Goal: Communication & Community: Answer question/provide support

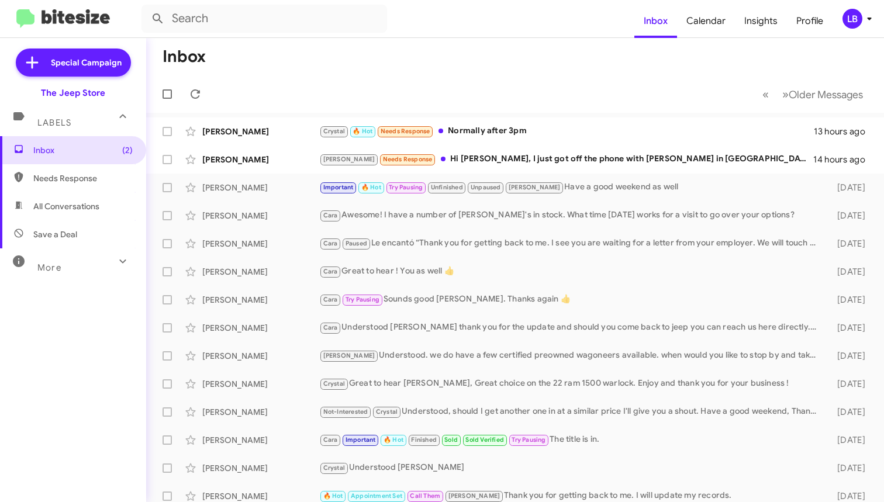
click at [401, 44] on mat-toolbar-row "Inbox" at bounding box center [514, 56] width 737 height 37
click at [521, 158] on div "[PERSON_NAME] Needs Response Hi [PERSON_NAME], I just got off the phone with [P…" at bounding box center [573, 159] width 508 height 13
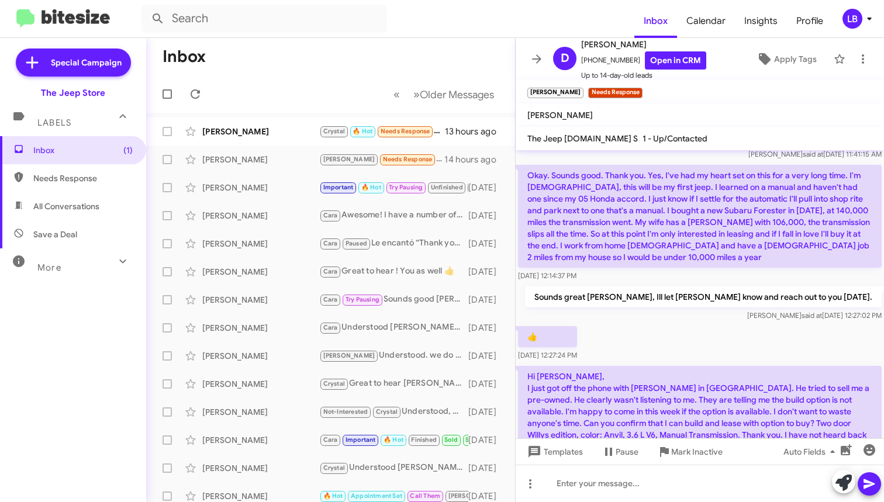
scroll to position [498, 0]
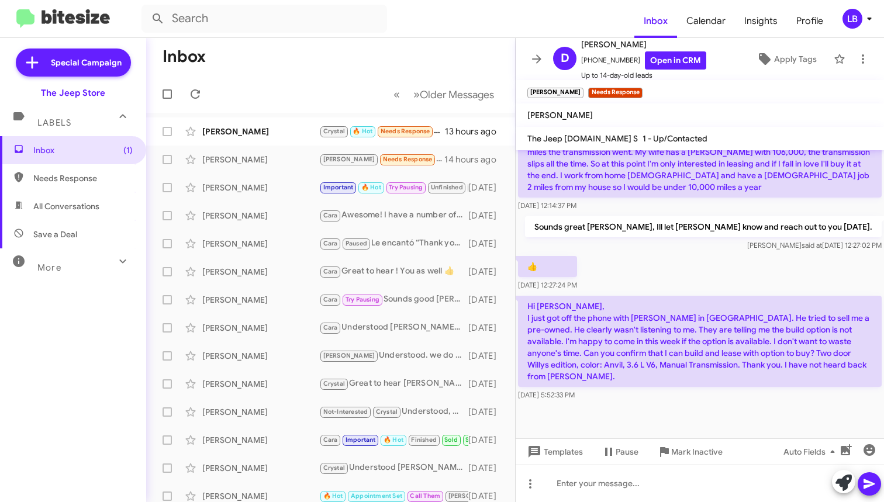
click at [584, 230] on div "Sounds great [PERSON_NAME], Ill let [PERSON_NAME] know and reach out to you [DA…" at bounding box center [699, 234] width 368 height 40
click at [579, 226] on div "Sounds great [PERSON_NAME], Ill let [PERSON_NAME] know and reach out to you [DA…" at bounding box center [699, 234] width 368 height 40
click at [579, 237] on div "Sounds great [PERSON_NAME], Ill let [PERSON_NAME] know and reach out to you [DA…" at bounding box center [699, 234] width 368 height 40
click at [705, 287] on div "👍 [DATE] 12:27:24 PM" at bounding box center [699, 274] width 368 height 40
click at [801, 293] on div "👍 [DATE] 12:27:24 PM" at bounding box center [699, 274] width 368 height 40
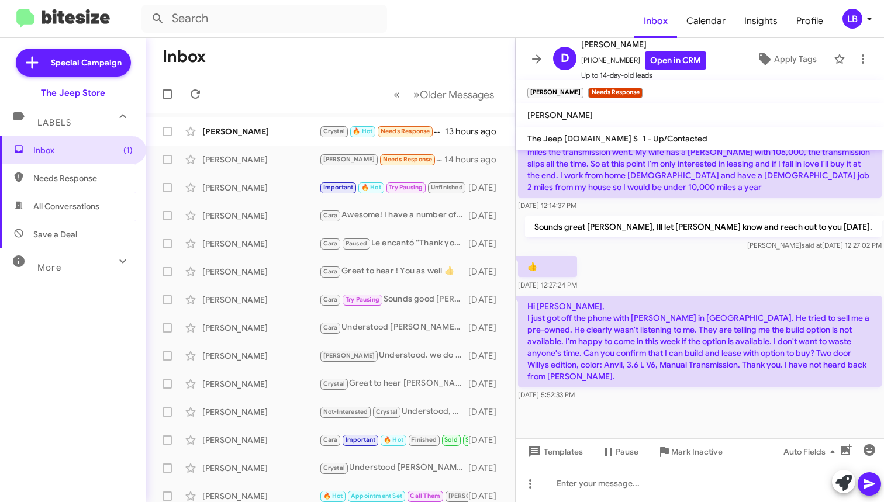
click at [716, 422] on div at bounding box center [699, 420] width 368 height 35
click at [643, 498] on div at bounding box center [699, 483] width 368 height 37
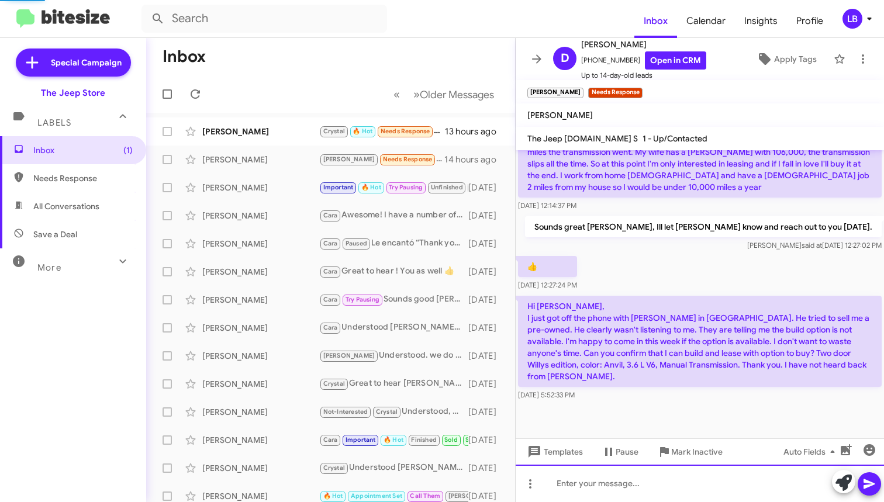
scroll to position [0, 0]
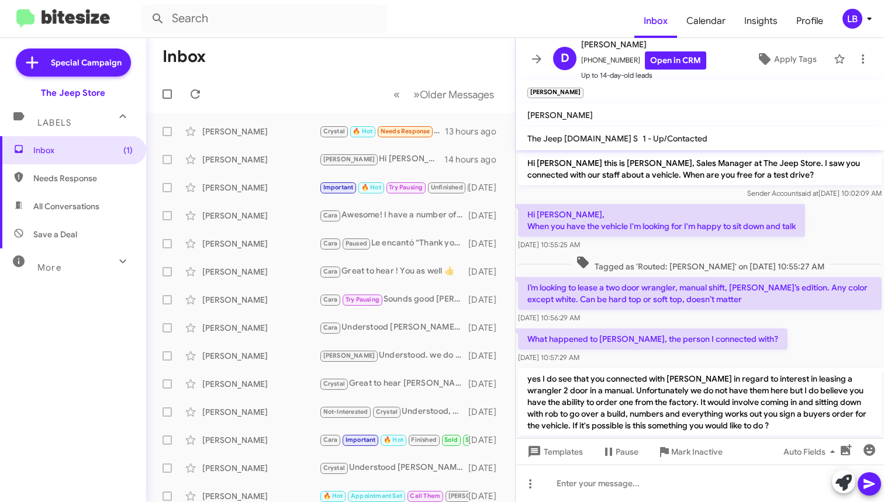
click at [794, 233] on p "Hi [PERSON_NAME], When you have the vehicle I'm looking for I'm happy to sit do…" at bounding box center [661, 220] width 287 height 33
drag, startPoint x: 269, startPoint y: 73, endPoint x: 173, endPoint y: 26, distance: 106.9
click at [264, 71] on mat-toolbar-row "Inbox" at bounding box center [330, 56] width 369 height 37
click at [407, 67] on mat-toolbar-row "Inbox" at bounding box center [330, 56] width 369 height 37
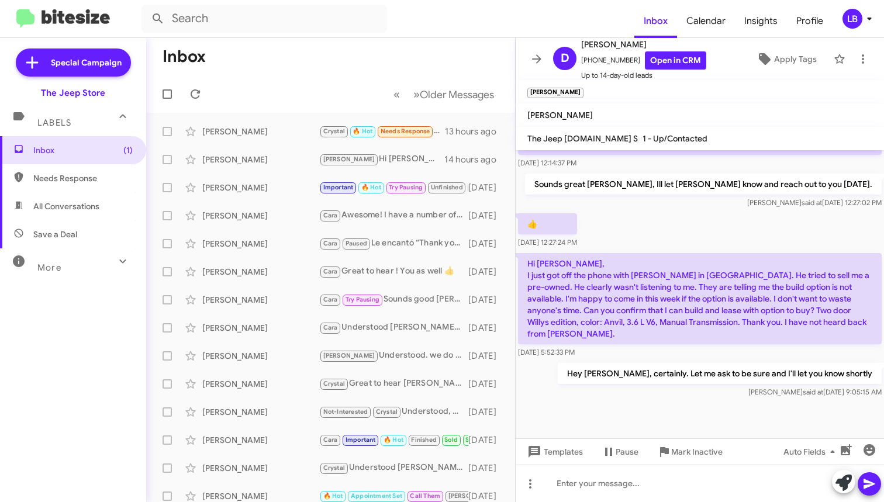
click at [663, 195] on p "Sounds great [PERSON_NAME], Ill let [PERSON_NAME] know and reach out to you [DA…" at bounding box center [703, 184] width 356 height 21
click at [282, 78] on mat-toolbar-row "« Previous » Next Older Messages" at bounding box center [330, 93] width 369 height 37
click at [273, 91] on mat-toolbar-row "« Previous » Next Older Messages" at bounding box center [330, 93] width 369 height 37
click at [723, 243] on div "👍 [DATE] 12:27:24 PM" at bounding box center [699, 231] width 368 height 40
click at [289, 69] on mat-toolbar-row "Inbox" at bounding box center [330, 56] width 369 height 37
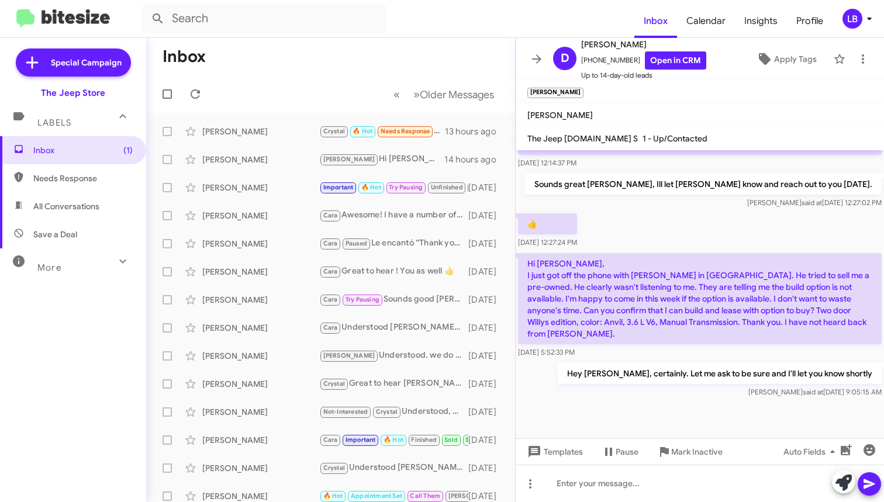
click at [243, 82] on mat-toolbar-row "« Previous » Next Older Messages" at bounding box center [330, 93] width 369 height 37
drag, startPoint x: 309, startPoint y: 81, endPoint x: 308, endPoint y: 112, distance: 30.4
click at [309, 81] on mat-toolbar-row "« Previous » Next Older Messages" at bounding box center [330, 93] width 369 height 37
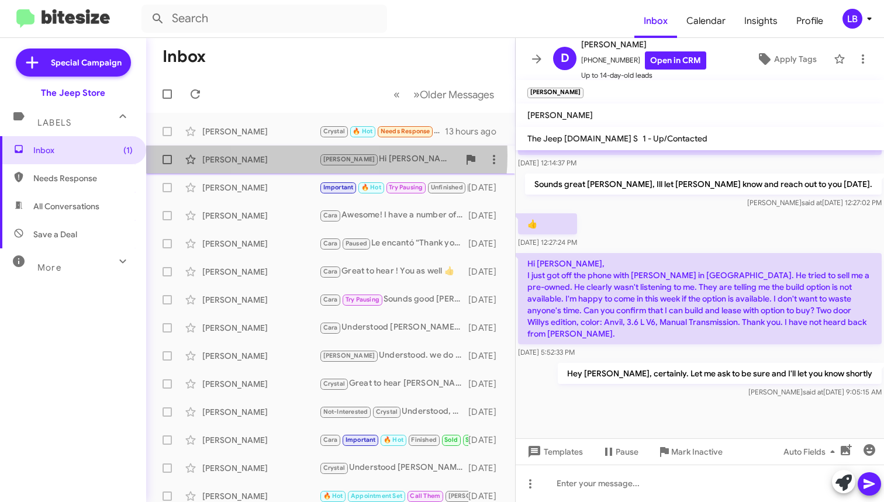
click at [295, 155] on div "[PERSON_NAME]" at bounding box center [260, 160] width 117 height 12
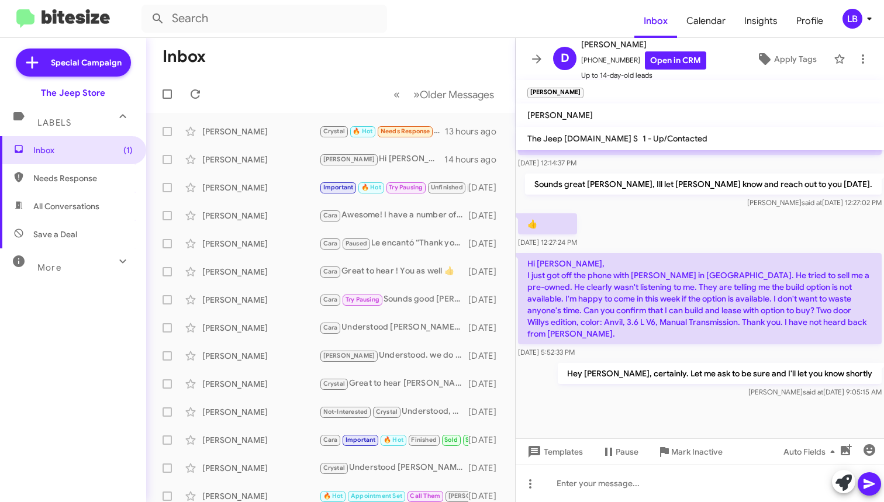
click at [408, 50] on mat-toolbar-row "Inbox" at bounding box center [330, 56] width 369 height 37
drag, startPoint x: 736, startPoint y: 243, endPoint x: 721, endPoint y: 212, distance: 34.2
click at [732, 235] on div "👍 [DATE] 12:27:24 PM" at bounding box center [699, 231] width 368 height 40
click at [754, 169] on div "[DATE] 12:14:37 PM" at bounding box center [699, 163] width 363 height 12
click at [566, 192] on div "Sounds great [PERSON_NAME], Ill let [PERSON_NAME] know and reach out to you [DA…" at bounding box center [699, 191] width 368 height 40
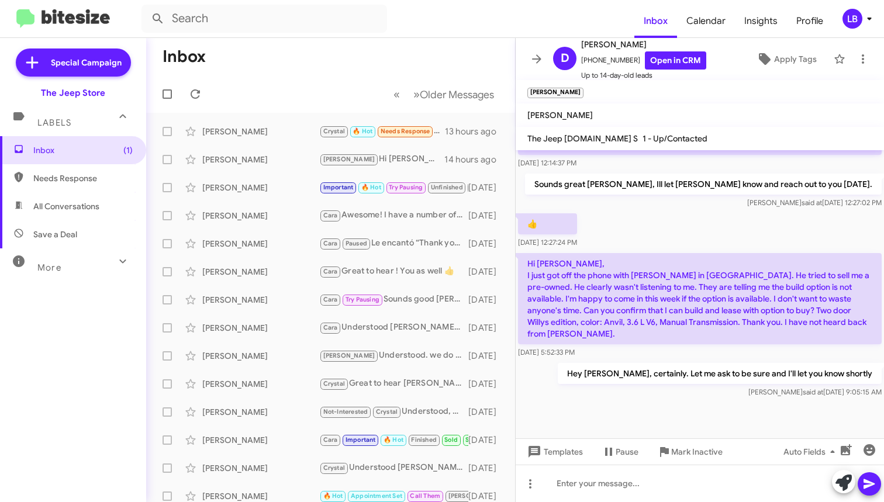
drag, startPoint x: 323, startPoint y: 60, endPoint x: 291, endPoint y: 43, distance: 35.8
click at [323, 60] on mat-toolbar-row "Inbox" at bounding box center [330, 56] width 369 height 37
click at [264, 22] on input "text" at bounding box center [263, 19] width 245 height 28
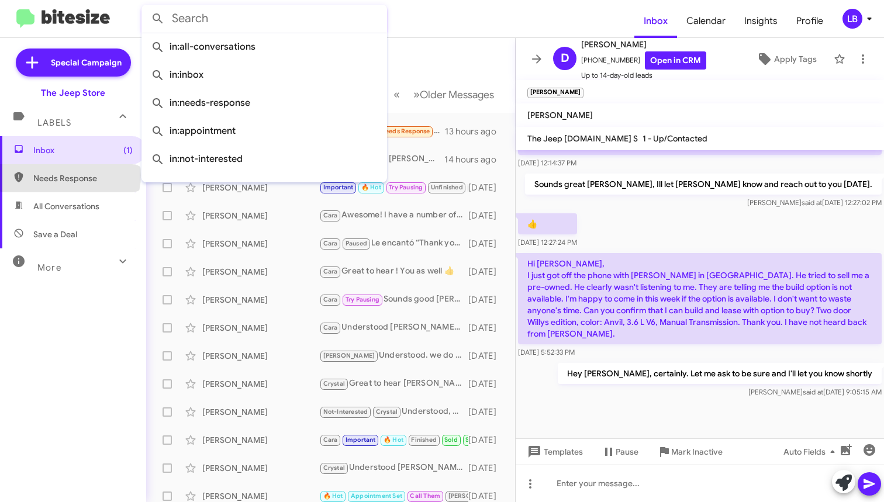
click at [70, 175] on span "Needs Response" at bounding box center [82, 178] width 99 height 12
type input "in:needs-response"
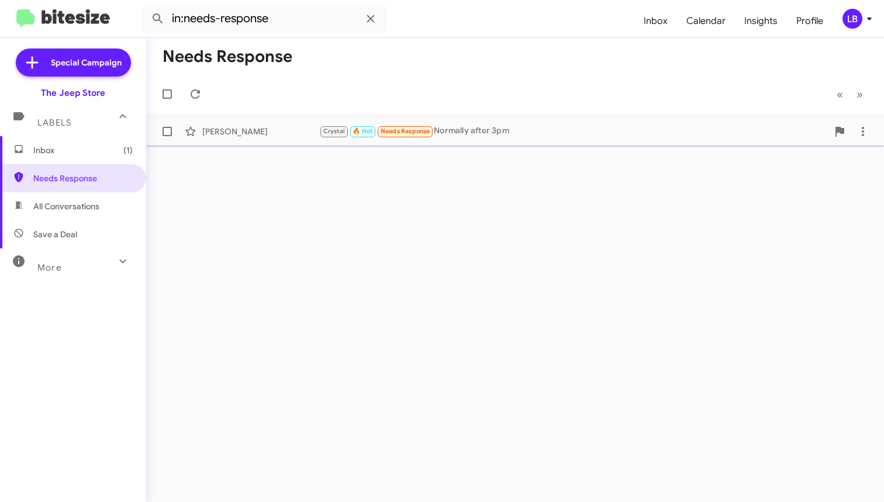
click at [258, 130] on div "[PERSON_NAME]" at bounding box center [260, 132] width 117 height 12
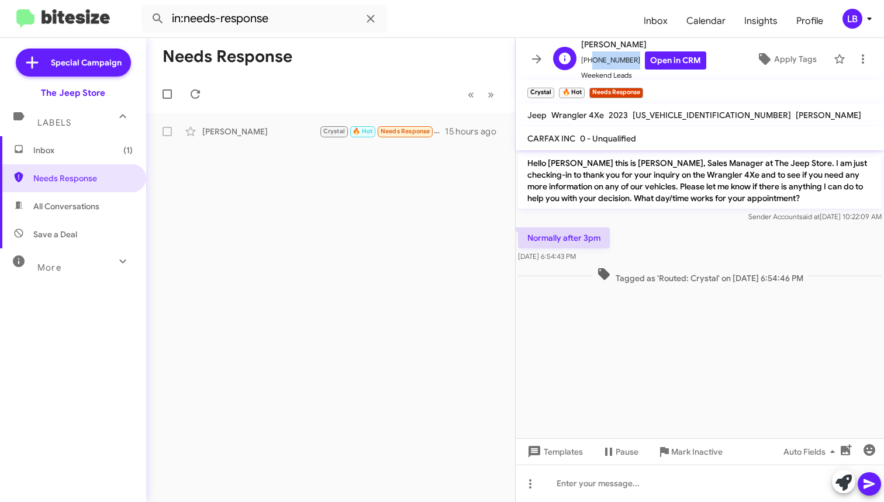
drag, startPoint x: 625, startPoint y: 59, endPoint x: 588, endPoint y: 63, distance: 37.6
click at [588, 63] on span "[PHONE_NUMBER] Open in CRM" at bounding box center [643, 60] width 125 height 18
copy span "9492261836"
click at [705, 252] on div "Normally after 3pm [DATE] 6:54:43 PM" at bounding box center [699, 245] width 368 height 40
drag, startPoint x: 271, startPoint y: 30, endPoint x: 283, endPoint y: 19, distance: 16.9
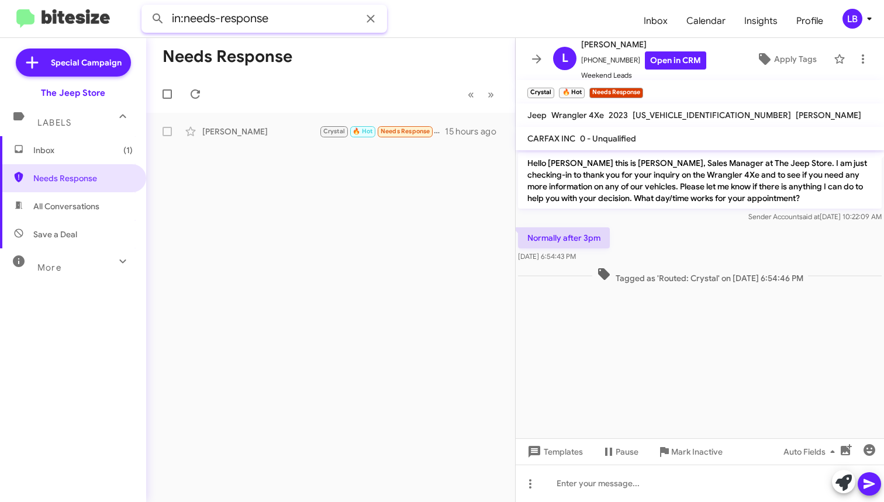
click at [271, 30] on input "in:needs-response" at bounding box center [263, 19] width 245 height 28
click at [283, 19] on input "in:needs-response" at bounding box center [263, 19] width 245 height 28
drag, startPoint x: 283, startPoint y: 18, endPoint x: 39, endPoint y: 0, distance: 244.9
click at [39, 0] on mat-toolbar "in:needs-response Inbox Calendar Insights Profile LB" at bounding box center [442, 18] width 884 height 37
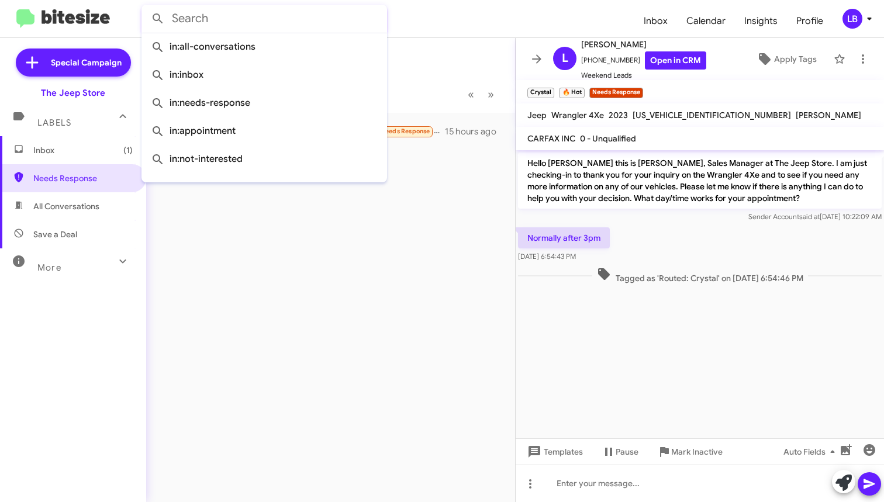
click at [158, 19] on button at bounding box center [157, 18] width 23 height 23
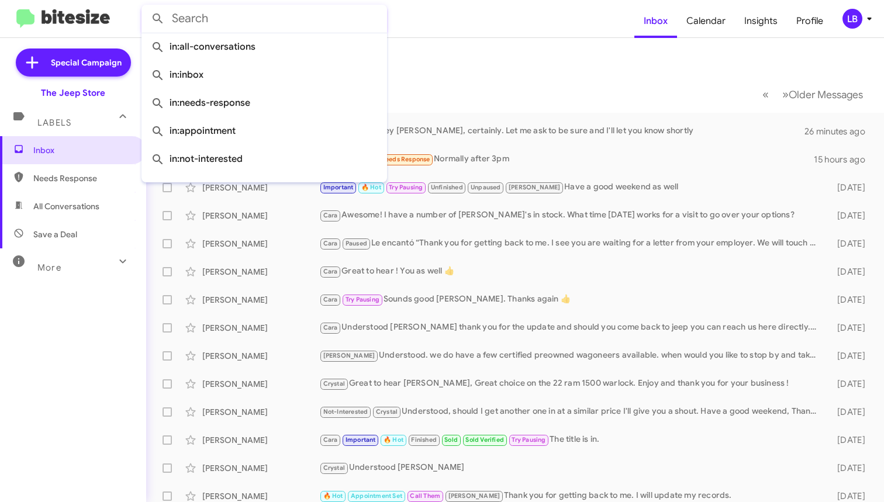
click at [515, 81] on mat-toolbar-row "« Previous » Next Older Messages" at bounding box center [514, 93] width 737 height 37
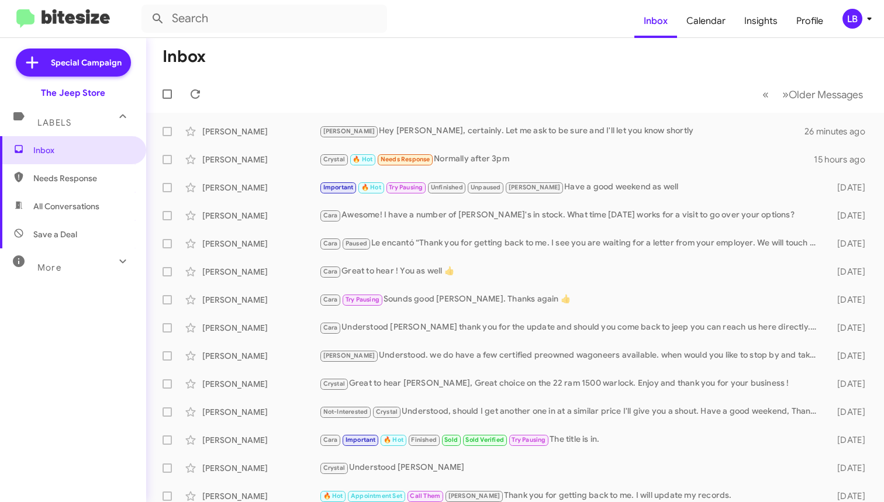
click at [515, 81] on mat-toolbar-row "« Previous » Next Older Messages" at bounding box center [514, 93] width 737 height 37
click at [461, 82] on mat-toolbar-row "« Previous » Next Older Messages" at bounding box center [514, 93] width 737 height 37
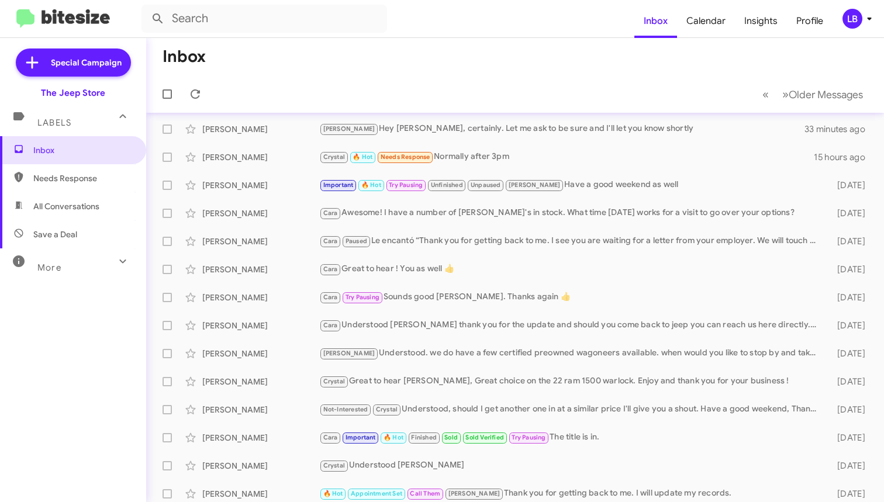
click at [283, 48] on mat-toolbar-row "Inbox" at bounding box center [514, 56] width 737 height 37
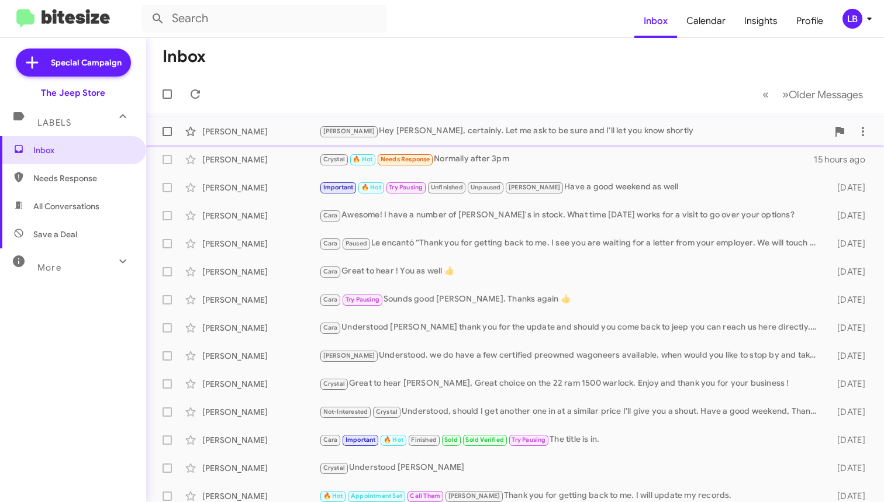
click at [439, 131] on div "[PERSON_NAME] Hey [PERSON_NAME], certainly. Let me ask to be sure and I'll let …" at bounding box center [573, 130] width 508 height 13
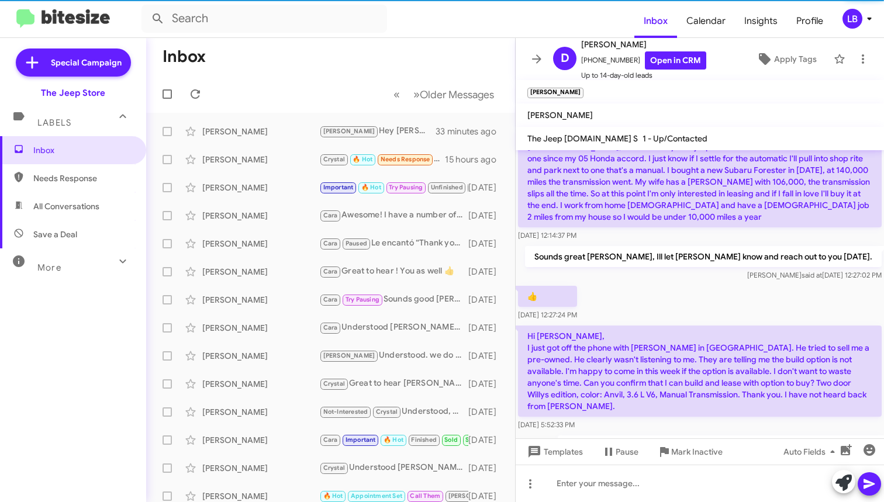
scroll to position [541, 0]
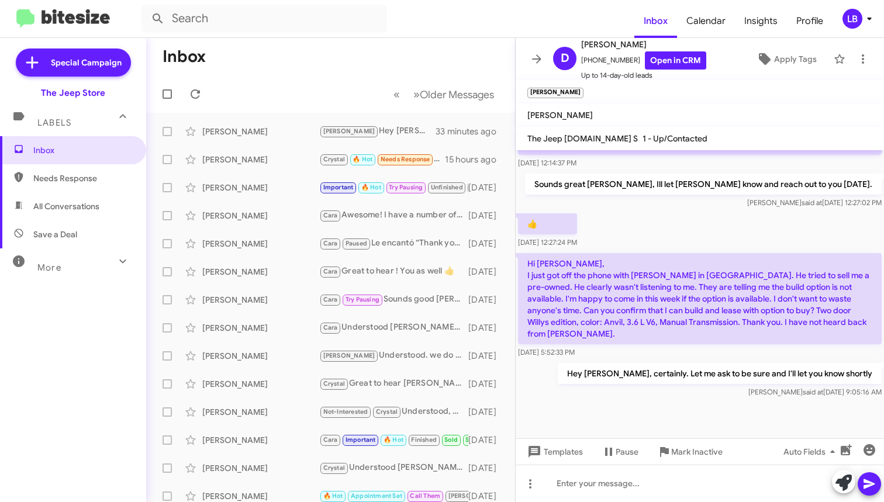
click at [707, 238] on div "👍 [DATE] 12:27:24 PM" at bounding box center [699, 231] width 368 height 40
click at [668, 169] on div "[DATE] 12:14:37 PM" at bounding box center [699, 163] width 363 height 12
click at [682, 234] on div "👍 [DATE] 12:27:24 PM" at bounding box center [699, 231] width 368 height 40
click at [684, 171] on div "Okay. Sounds good. Thank you. Yes, I've had my heart set on this for a very lon…" at bounding box center [699, 111] width 368 height 122
click at [685, 195] on p "Sounds great [PERSON_NAME], Ill let [PERSON_NAME] know and reach out to you [DA…" at bounding box center [703, 184] width 356 height 21
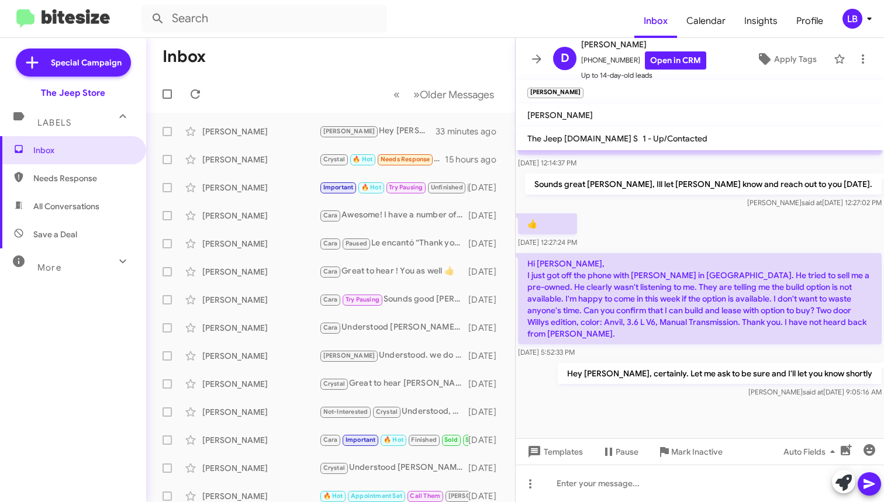
click at [691, 195] on p "Sounds great [PERSON_NAME], Ill let [PERSON_NAME] know and reach out to you [DA…" at bounding box center [703, 184] width 356 height 21
drag, startPoint x: 687, startPoint y: 195, endPoint x: 595, endPoint y: 185, distance: 92.2
click at [654, 189] on p "Sounds great [PERSON_NAME], Ill let [PERSON_NAME] know and reach out to you [DA…" at bounding box center [703, 184] width 356 height 21
click at [677, 155] on p "Okay. Sounds good. Thank you. Yes, I've had my heart set on this for a very lon…" at bounding box center [699, 103] width 363 height 103
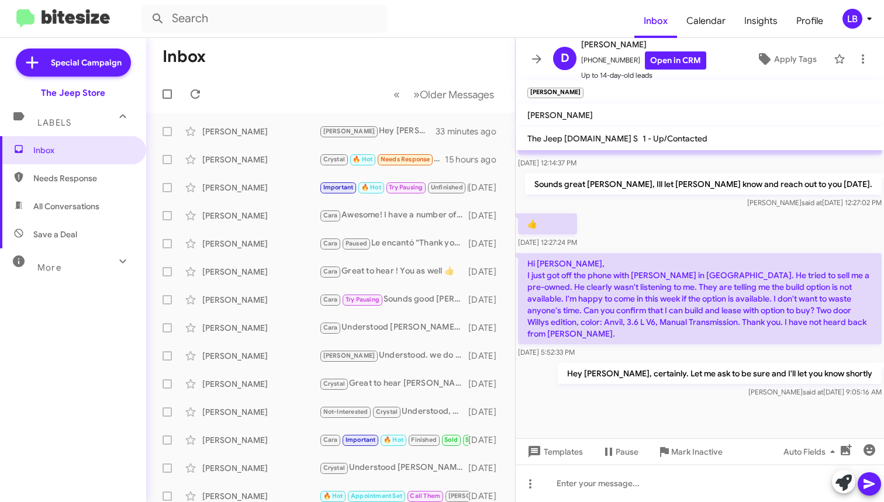
click at [656, 233] on div "👍 [DATE] 12:27:24 PM" at bounding box center [699, 231] width 368 height 40
click at [228, 116] on mat-action-list "[PERSON_NAME] [PERSON_NAME] Hey [PERSON_NAME], certainly. Let me ask to be sure…" at bounding box center [330, 396] width 369 height 566
